Goal: Information Seeking & Learning: Learn about a topic

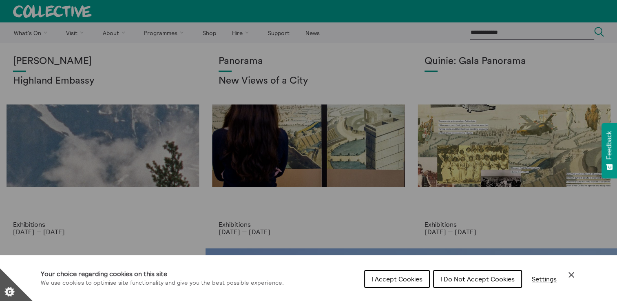
click at [456, 282] on span "I Do Not Accept Cookies" at bounding box center [478, 279] width 74 height 8
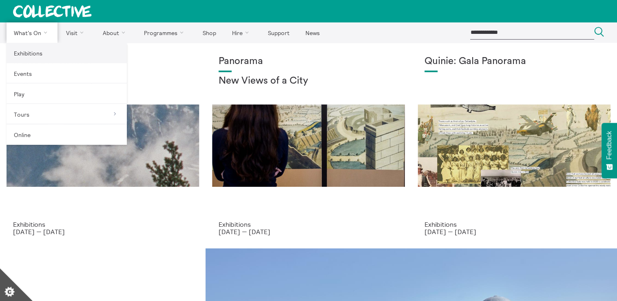
click at [41, 48] on link "Exhibitions" at bounding box center [67, 53] width 120 height 20
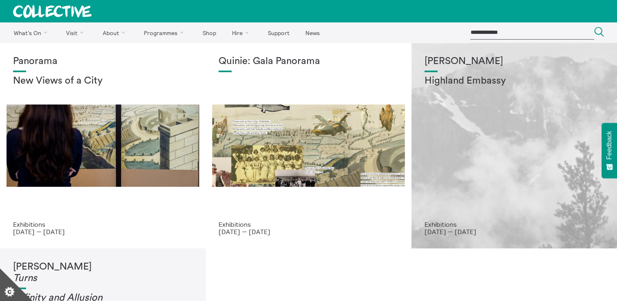
click at [517, 147] on div "[PERSON_NAME] Highland Embassy" at bounding box center [515, 138] width 180 height 165
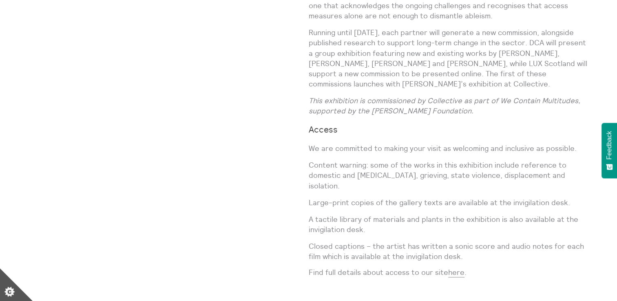
scroll to position [939, 0]
